Goal: Use online tool/utility: Utilize a website feature to perform a specific function

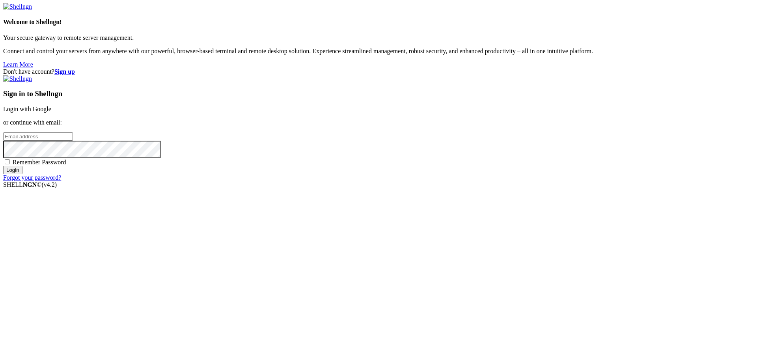
click at [51, 112] on link "Login with Google" at bounding box center [27, 109] width 48 height 7
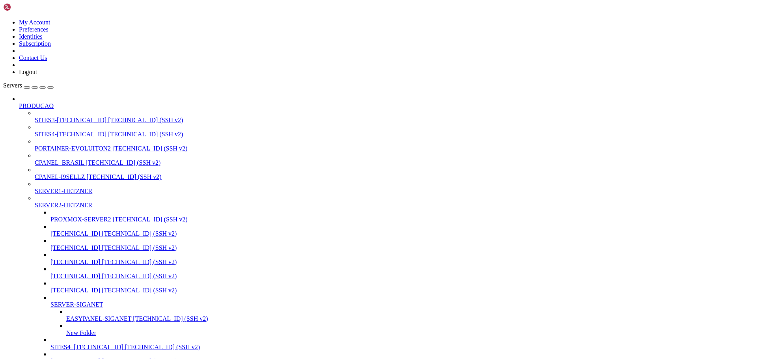
click at [43, 88] on div "button" at bounding box center [43, 88] width 0 height 0
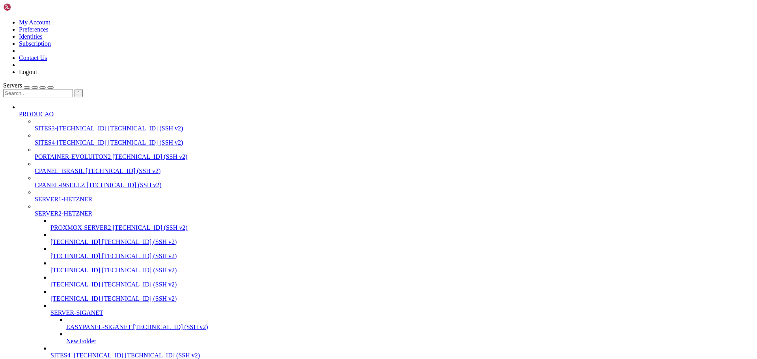
click at [66, 89] on input "text" at bounding box center [38, 93] width 70 height 8
click at [66, 324] on span "EASYPANEL-SIGANET" at bounding box center [98, 327] width 65 height 7
type input "229"
click at [66, 324] on span "EASYPANEL-SIGANET" at bounding box center [98, 327] width 65 height 7
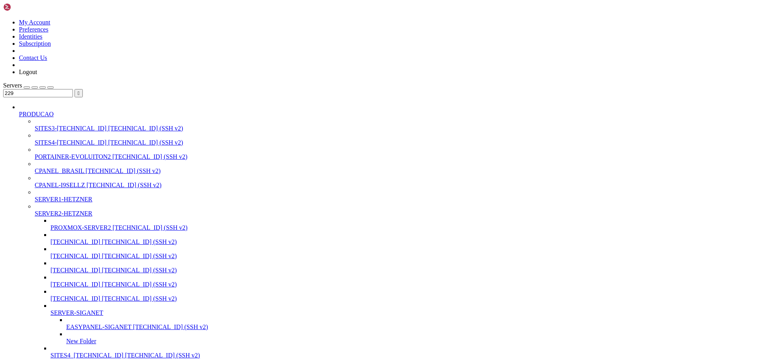
scroll to position [107, 0]
type input "/root"
